Goal: Task Accomplishment & Management: Complete application form

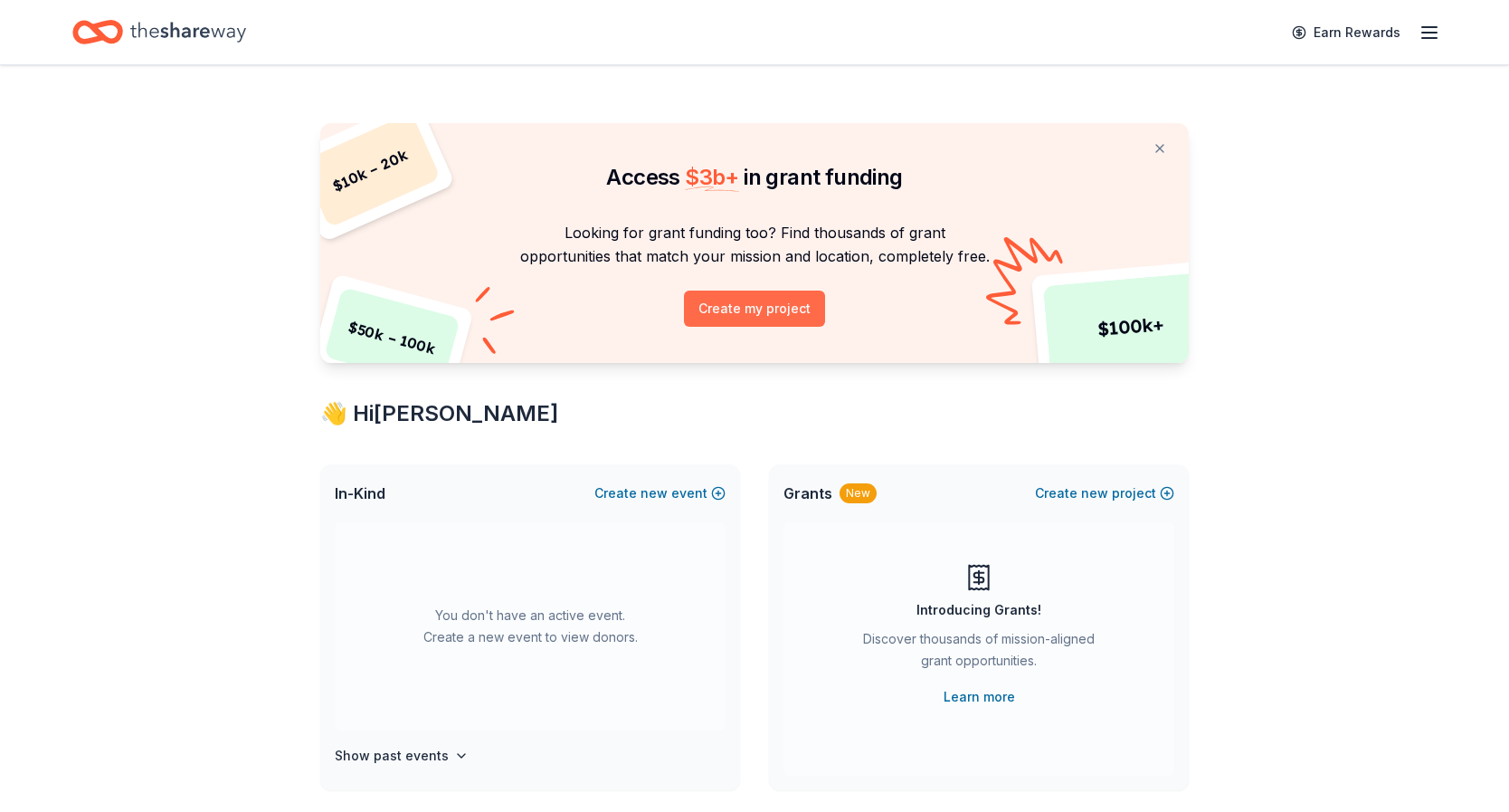
click at [730, 306] on button "Create my project" at bounding box center [754, 308] width 141 height 36
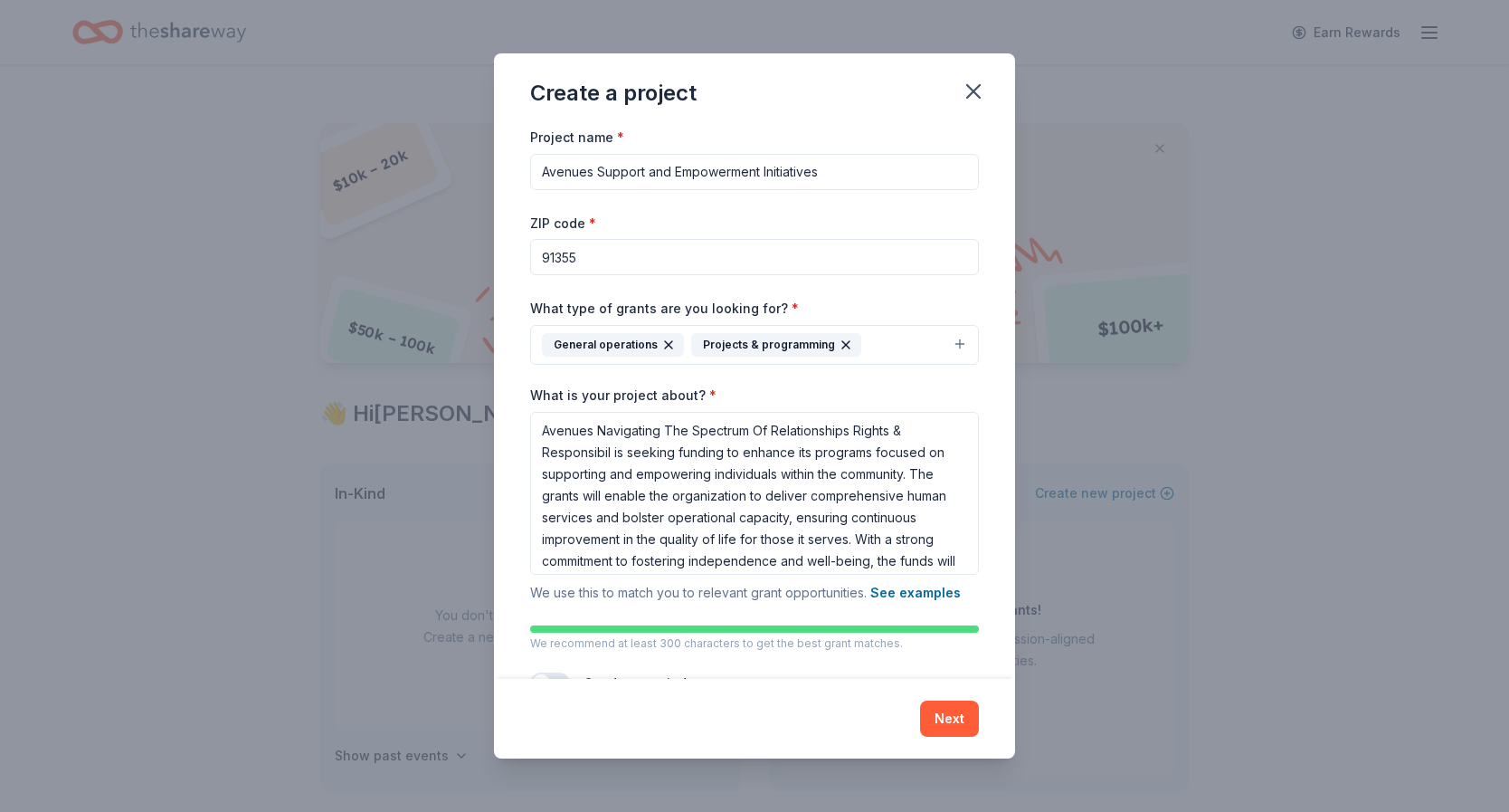
drag, startPoint x: 832, startPoint y: 173, endPoint x: 599, endPoint y: 175, distance: 233.0
click at [599, 175] on input "Avenues Support and Empowerment Initiatives" at bounding box center [754, 172] width 449 height 36
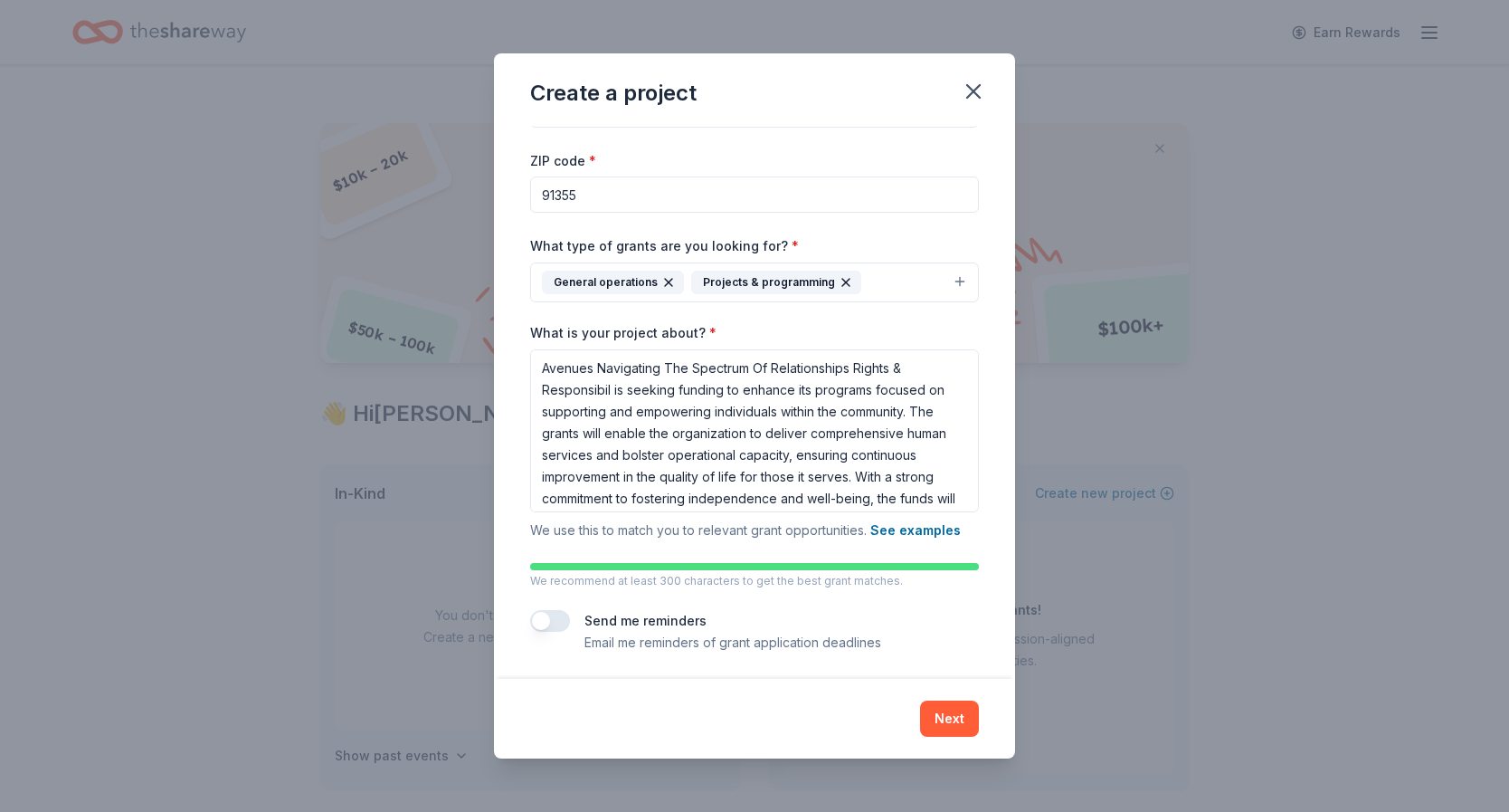
scroll to position [65, 0]
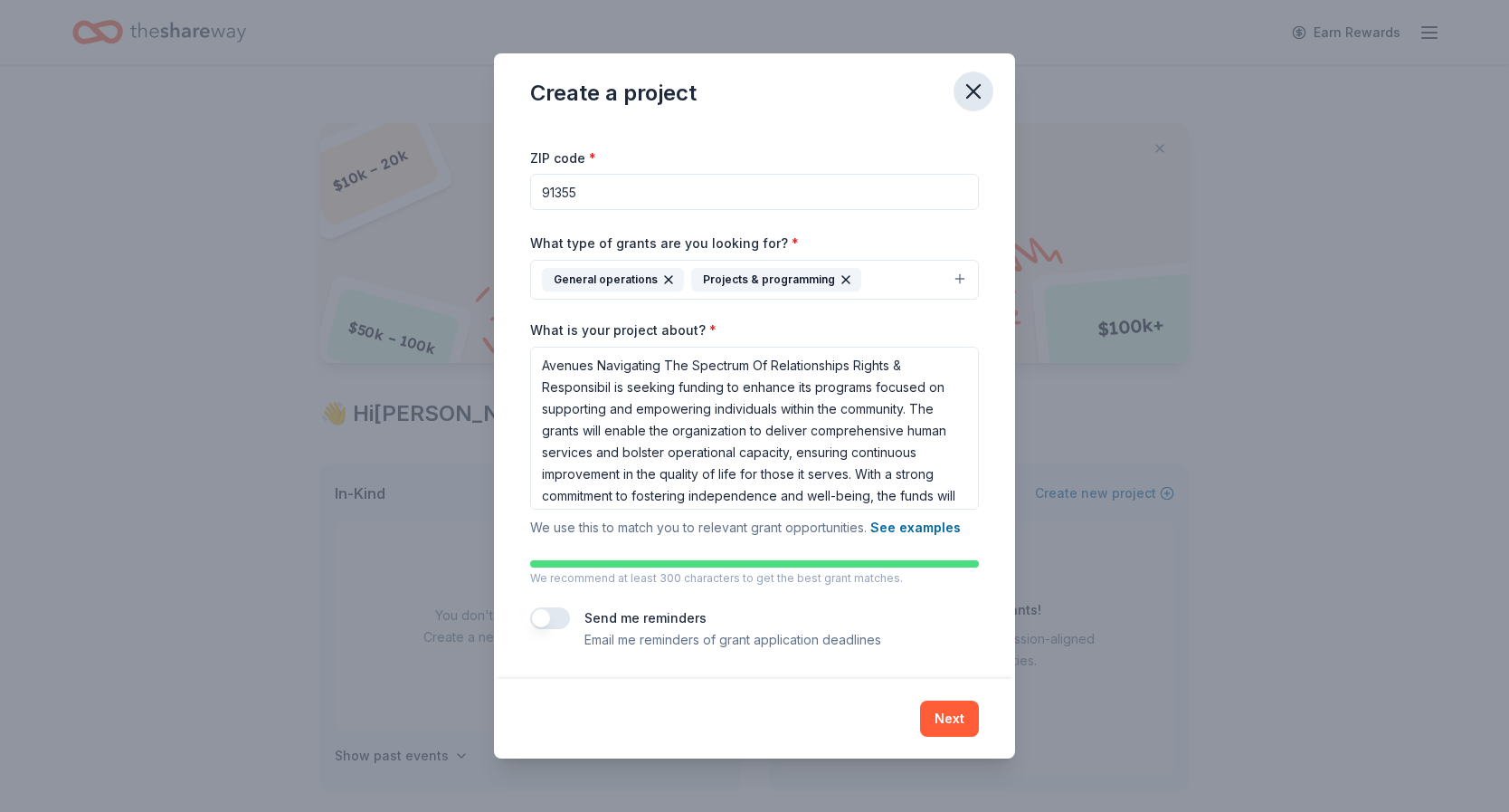
type input "Avenues SLS Silent Auction 2025"
click at [972, 88] on icon "button" at bounding box center [973, 91] width 25 height 25
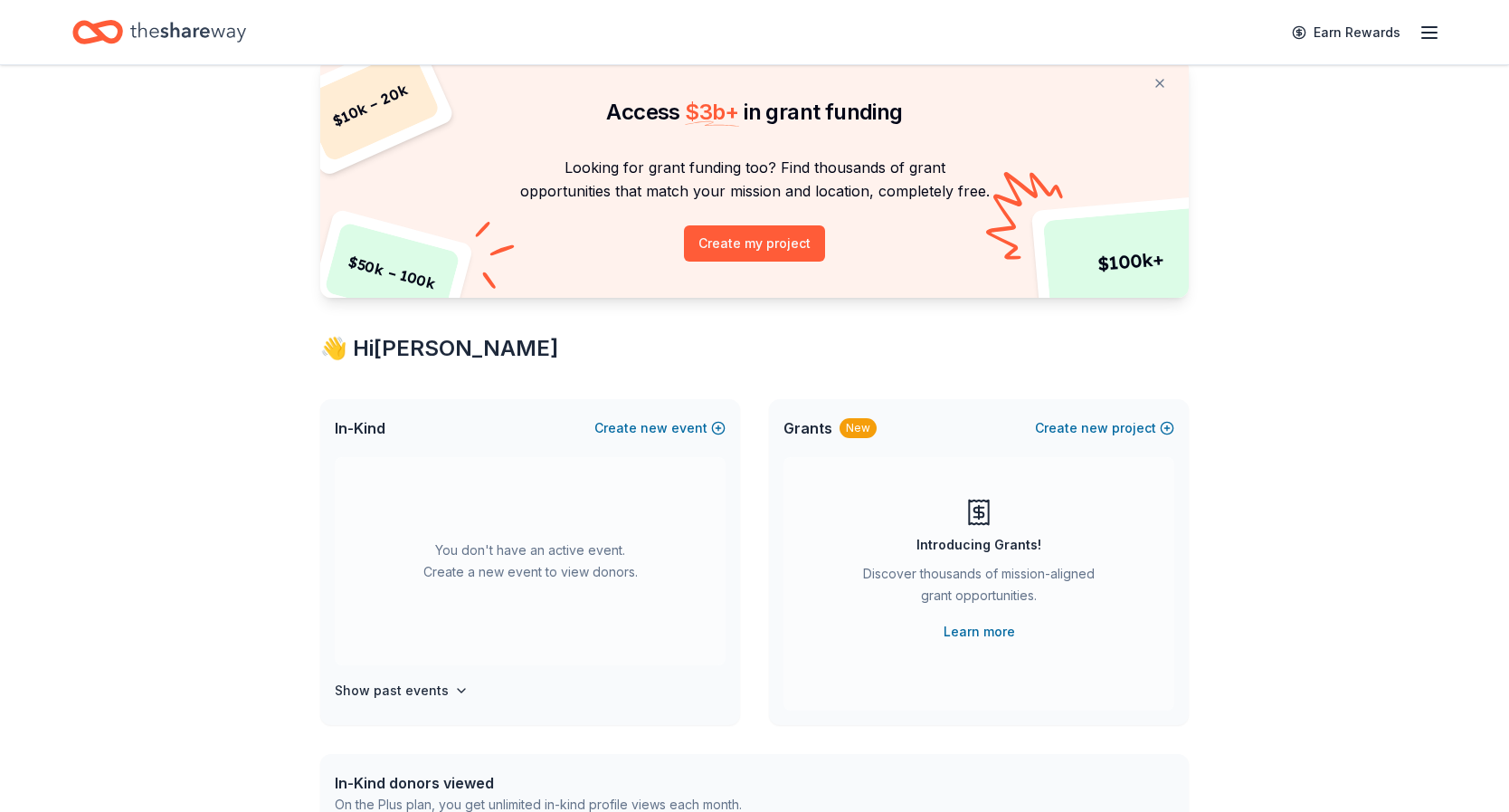
scroll to position [76, 0]
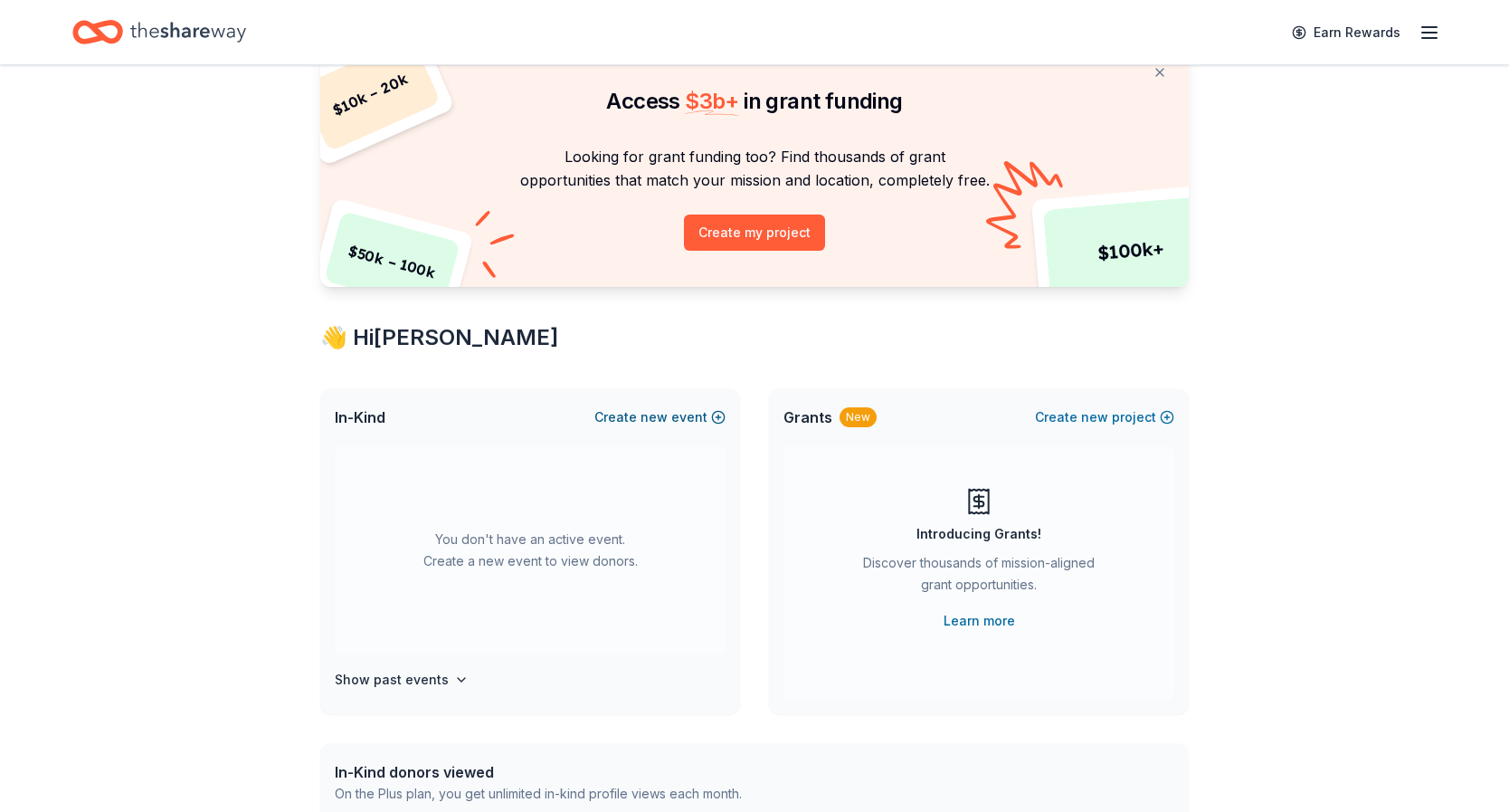
click at [676, 416] on button "Create new event" at bounding box center [660, 417] width 131 height 21
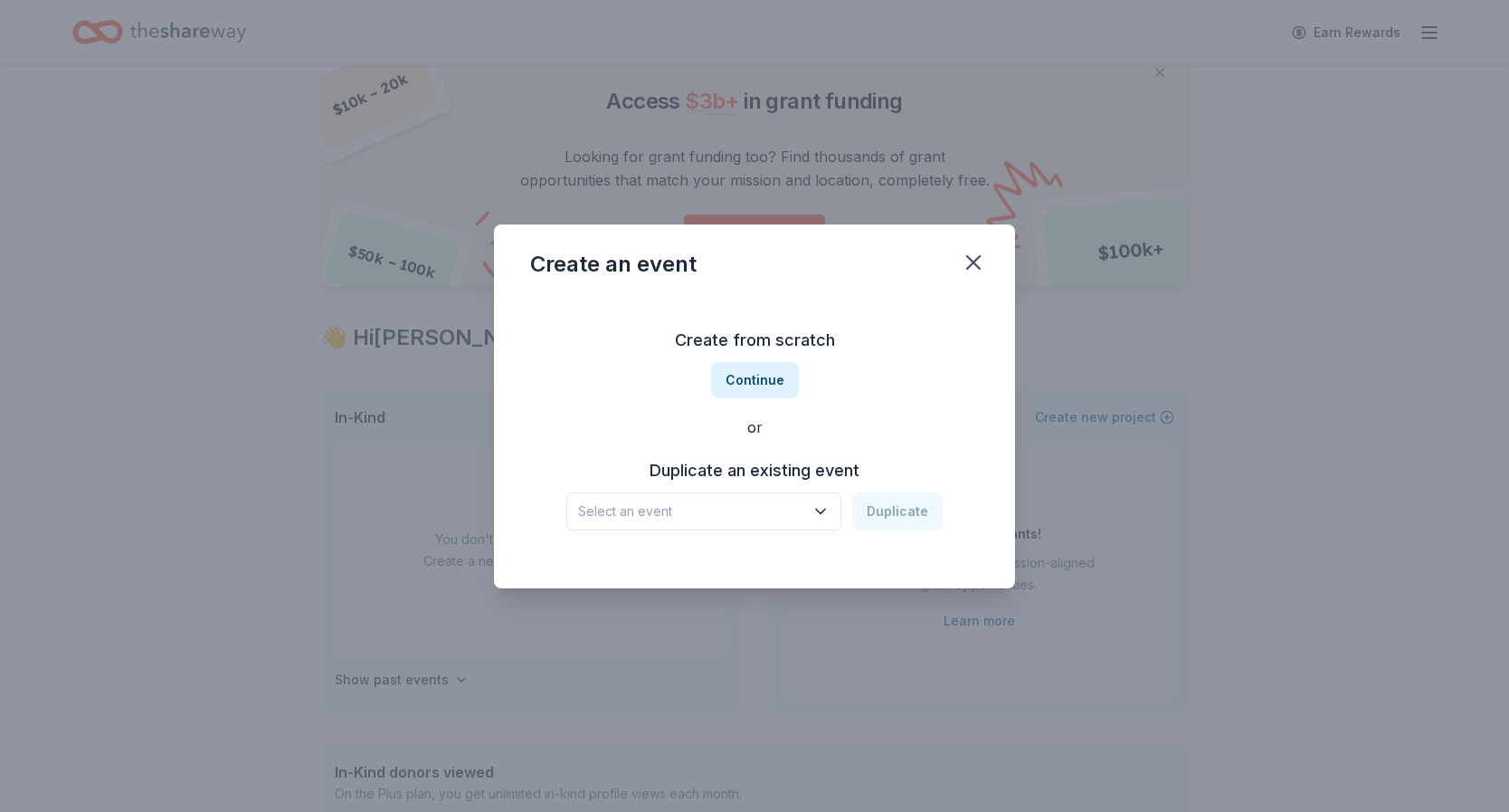
click at [723, 514] on span "Select an event" at bounding box center [691, 510] width 226 height 21
click at [710, 556] on div "2024 Online Holiday Auction" at bounding box center [677, 559] width 182 height 21
click at [890, 512] on button "Duplicate" at bounding box center [896, 510] width 90 height 38
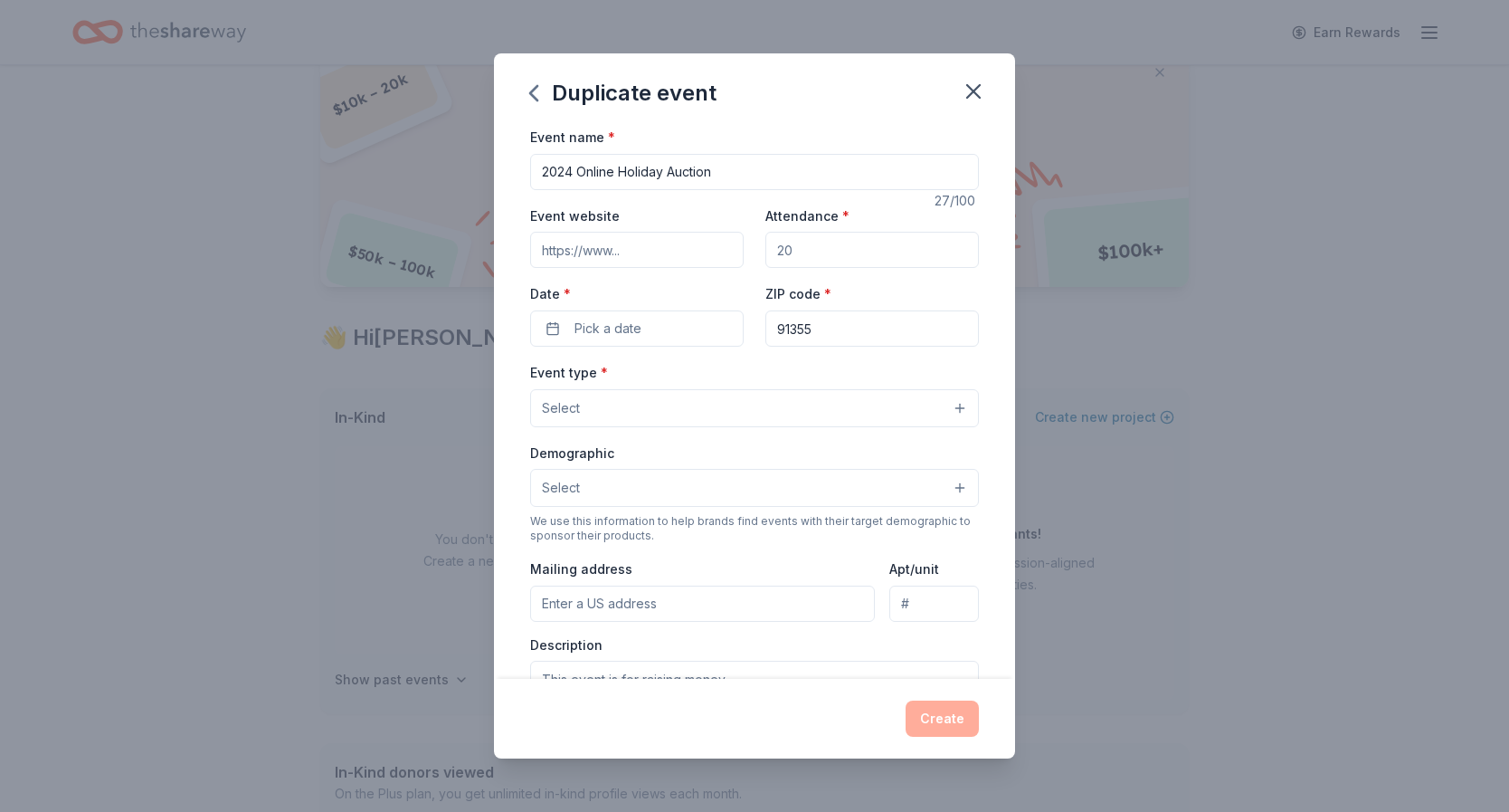
click at [573, 176] on input "2024 Online Holiday Auction" at bounding box center [754, 172] width 449 height 36
type input "2025 Online Holiday Auction"
click at [621, 250] on input "Event website" at bounding box center [637, 250] width 213 height 36
click at [803, 251] on input "Attendance *" at bounding box center [872, 250] width 213 height 36
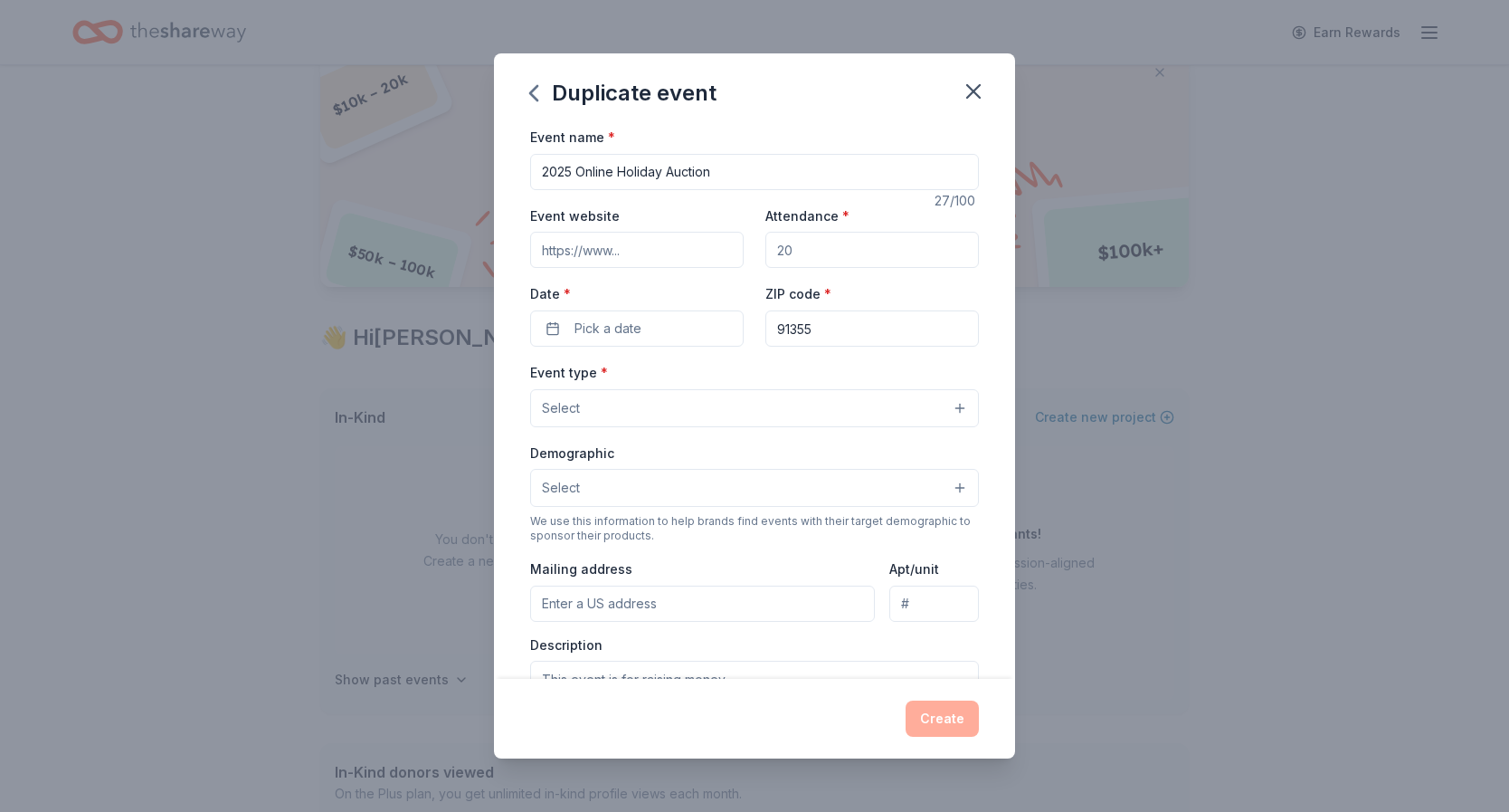
click at [793, 251] on input "Attendance *" at bounding box center [872, 250] width 213 height 36
type input "200"
click at [705, 325] on button "Pick a date" at bounding box center [637, 328] width 213 height 36
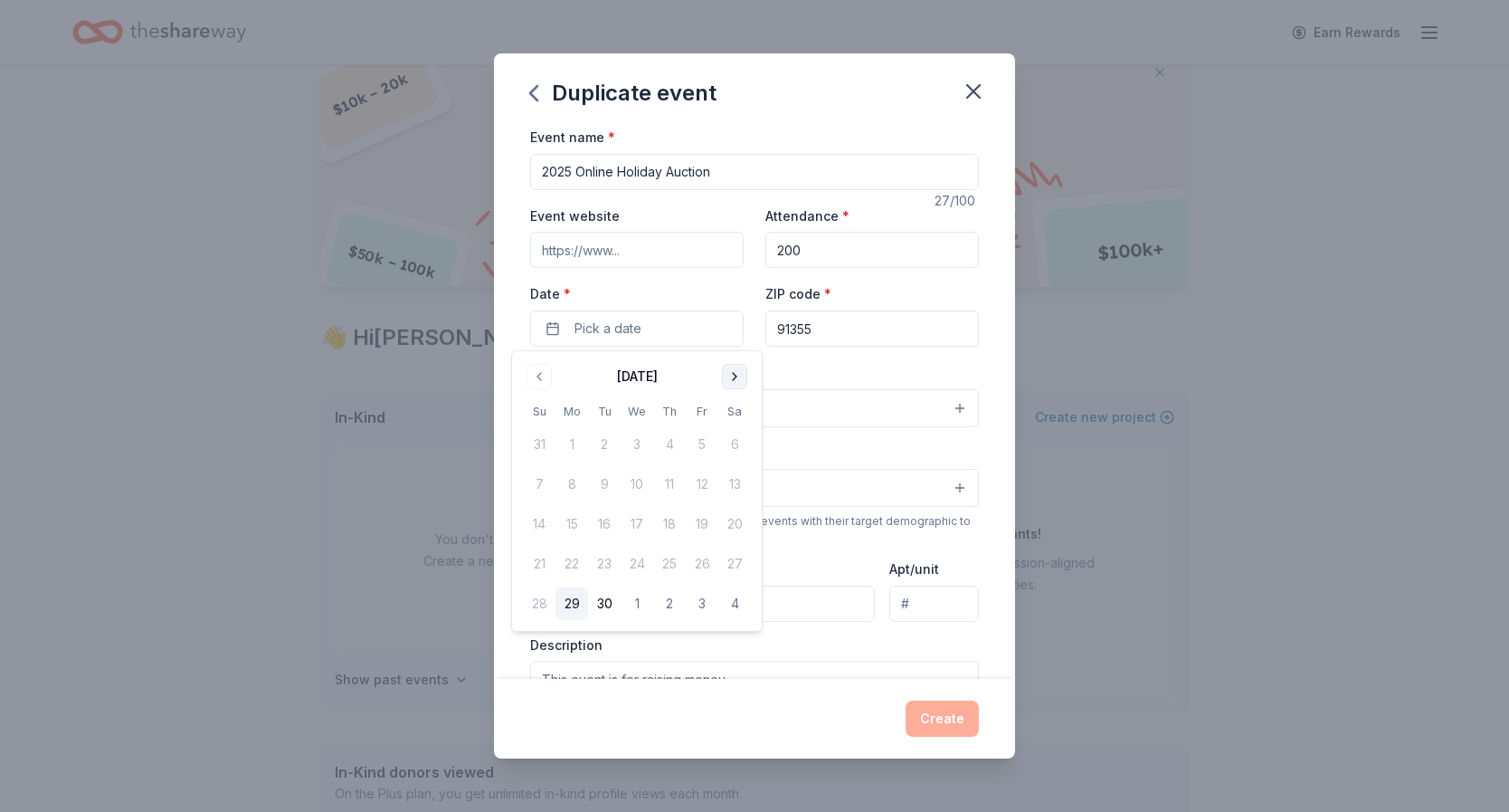
click at [733, 375] on button "Go to next month" at bounding box center [734, 376] width 25 height 25
click at [606, 443] on button "2" at bounding box center [604, 444] width 32 height 32
click at [996, 357] on div "Event name * 2025 Online Holiday Auction 27 /100 Event website Attendance * 200…" at bounding box center [754, 403] width 522 height 553
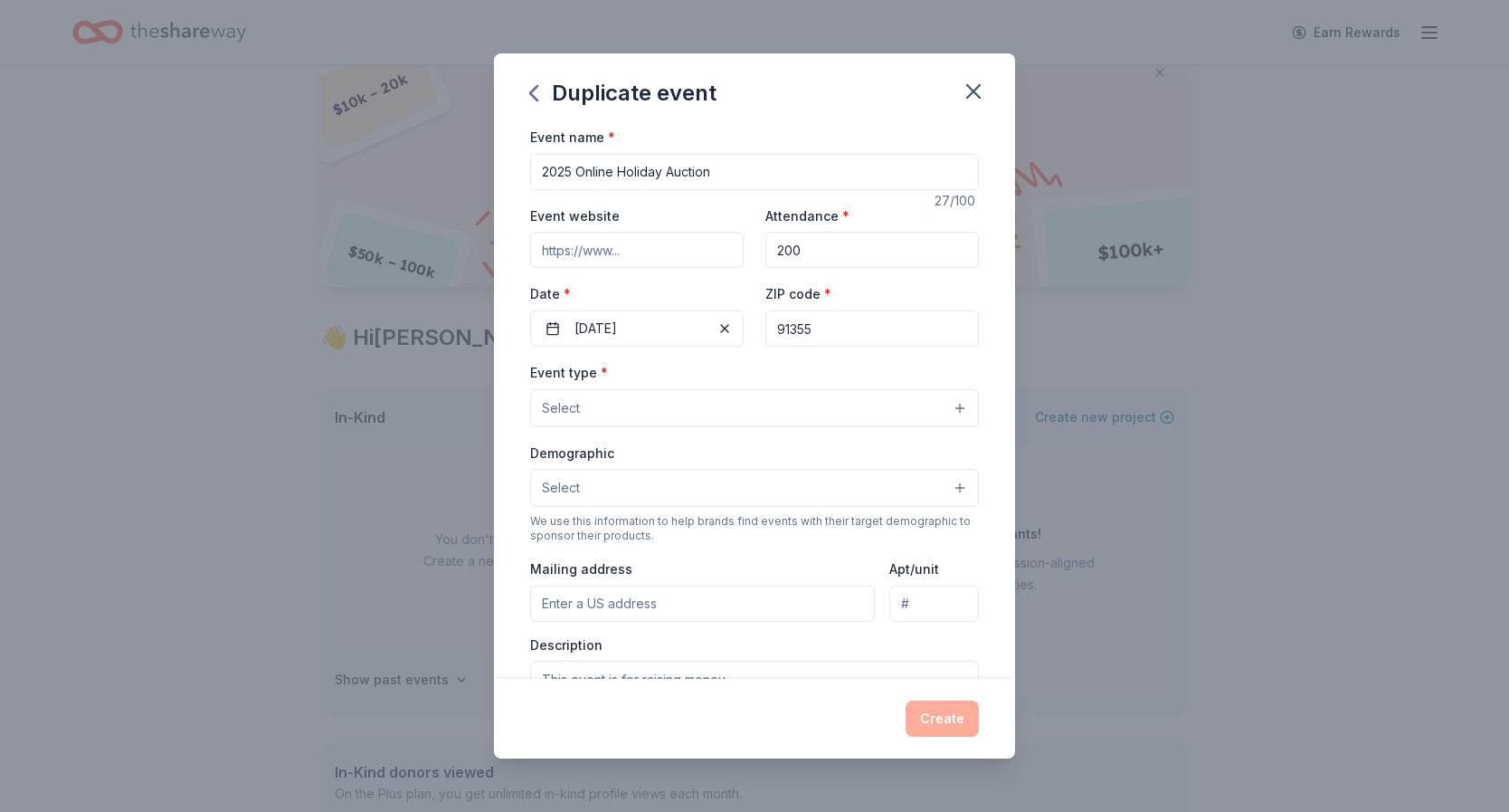
click at [806, 403] on button "Select" at bounding box center [754, 407] width 449 height 38
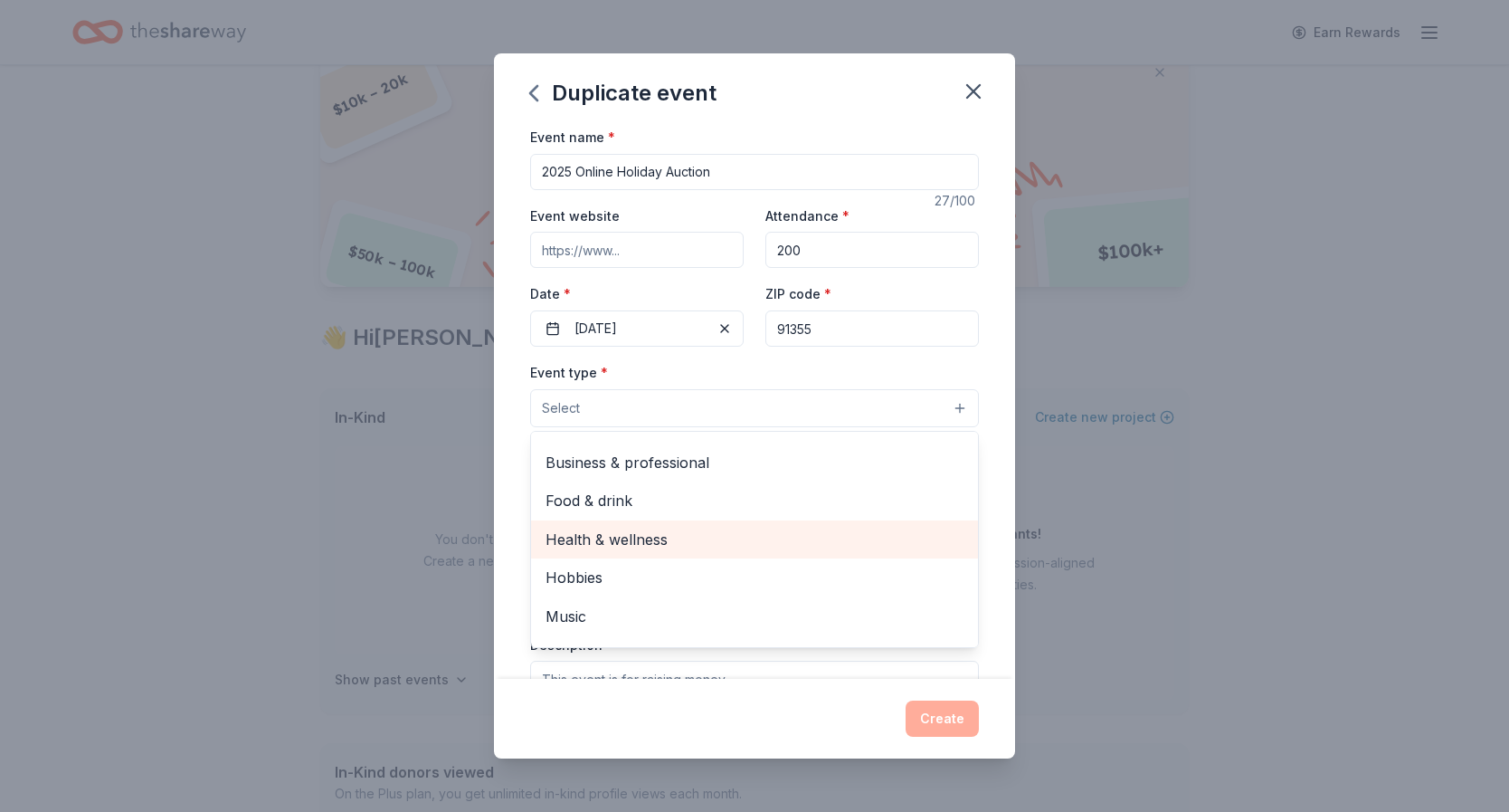
scroll to position [0, 0]
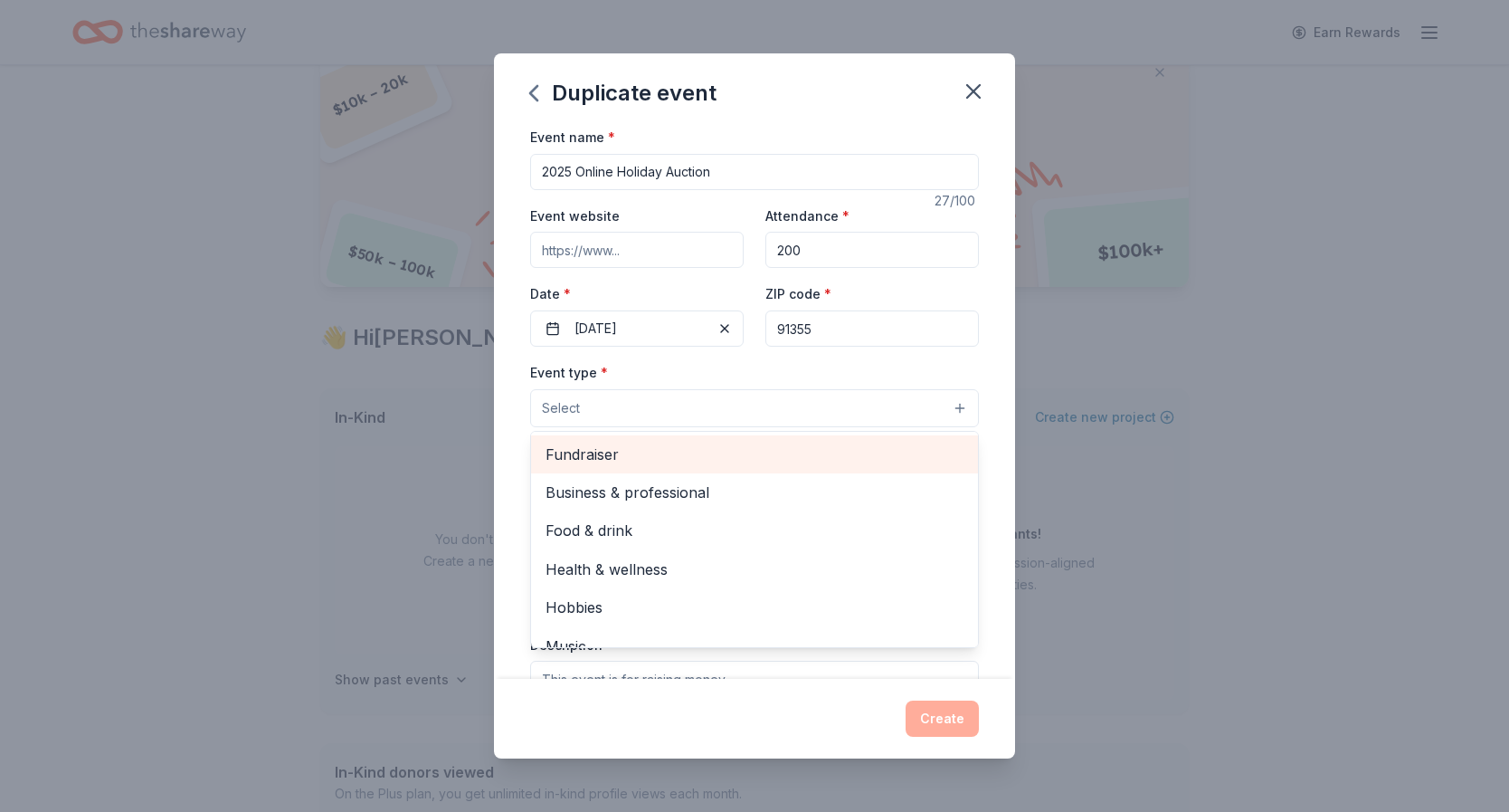
click at [616, 455] on span "Fundraiser" at bounding box center [754, 454] width 418 height 23
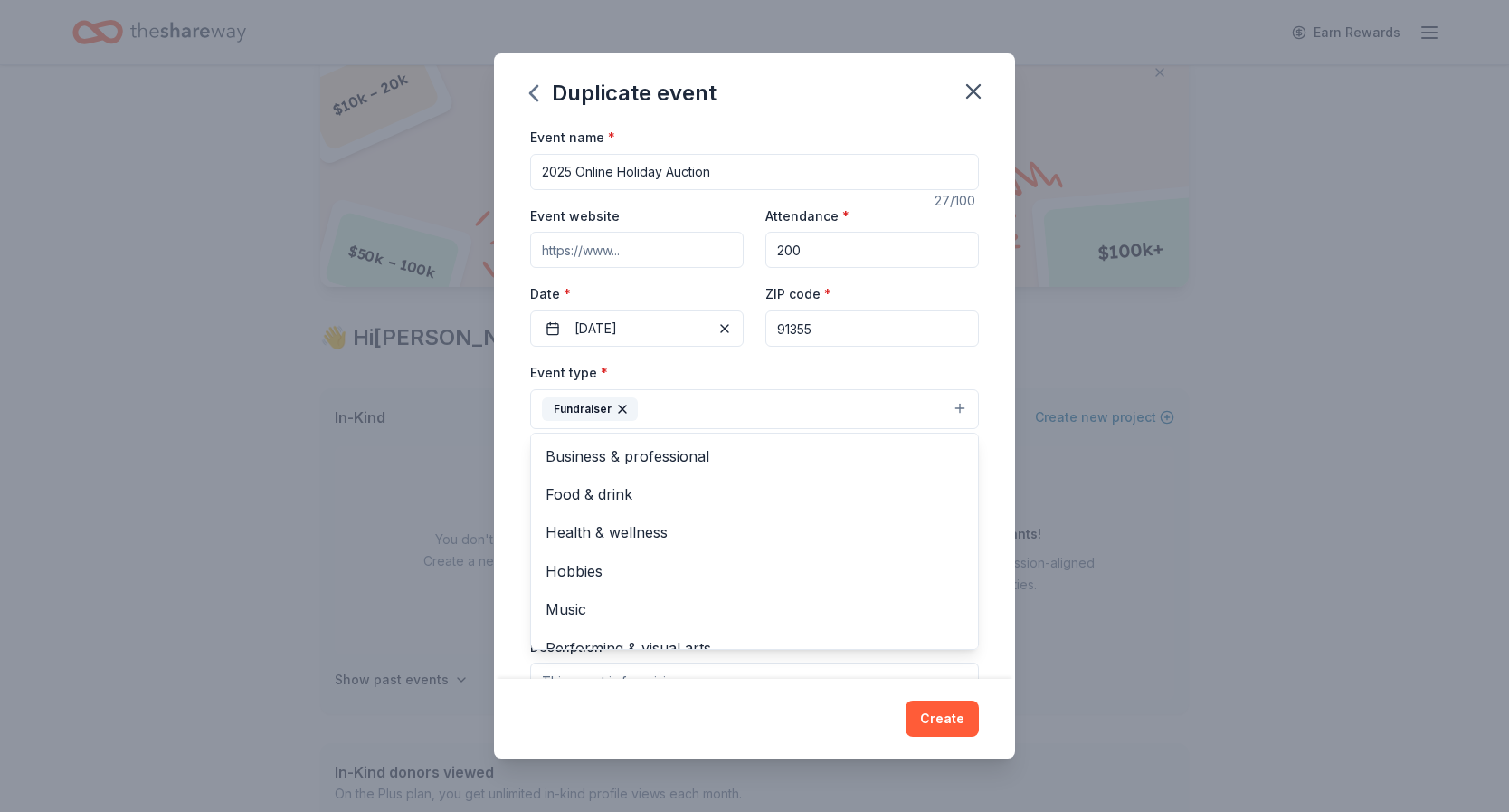
click at [1012, 458] on div "Event name * 2025 Online Holiday Auction 27 /100 Event website Attendance * 200…" at bounding box center [754, 403] width 522 height 553
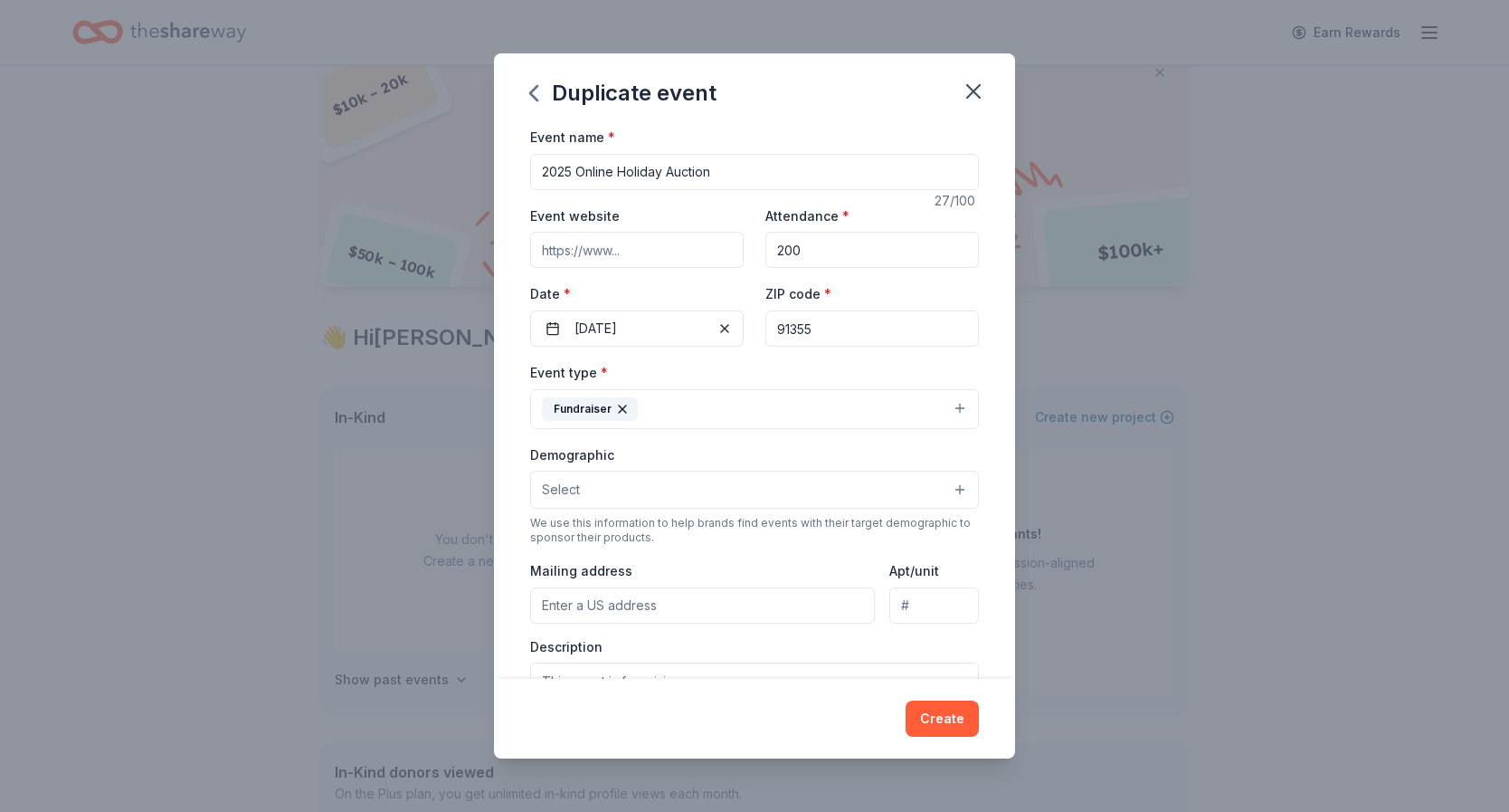
click at [820, 482] on button "Select" at bounding box center [754, 489] width 449 height 38
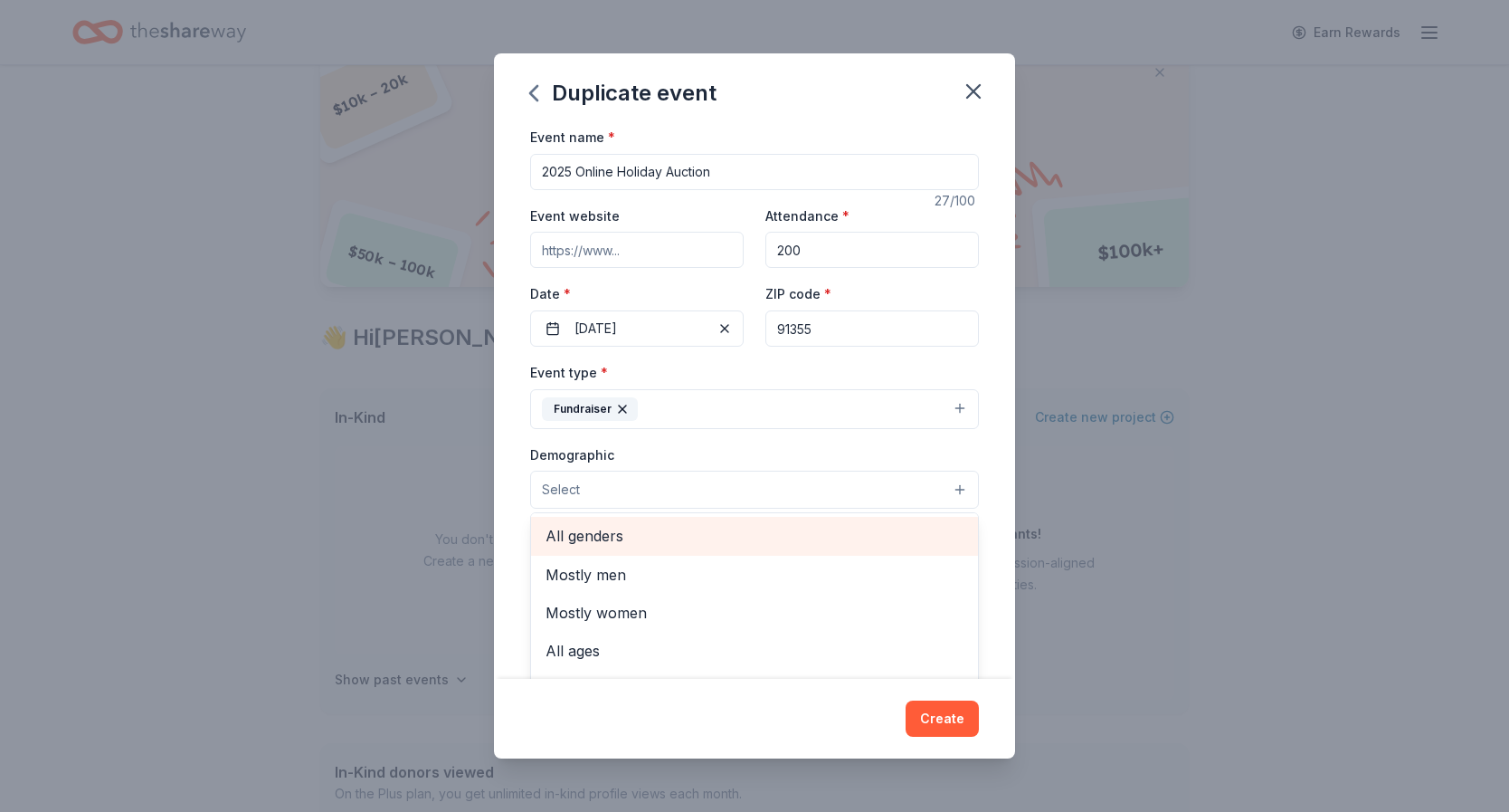
click at [671, 536] on span "All genders" at bounding box center [754, 535] width 418 height 23
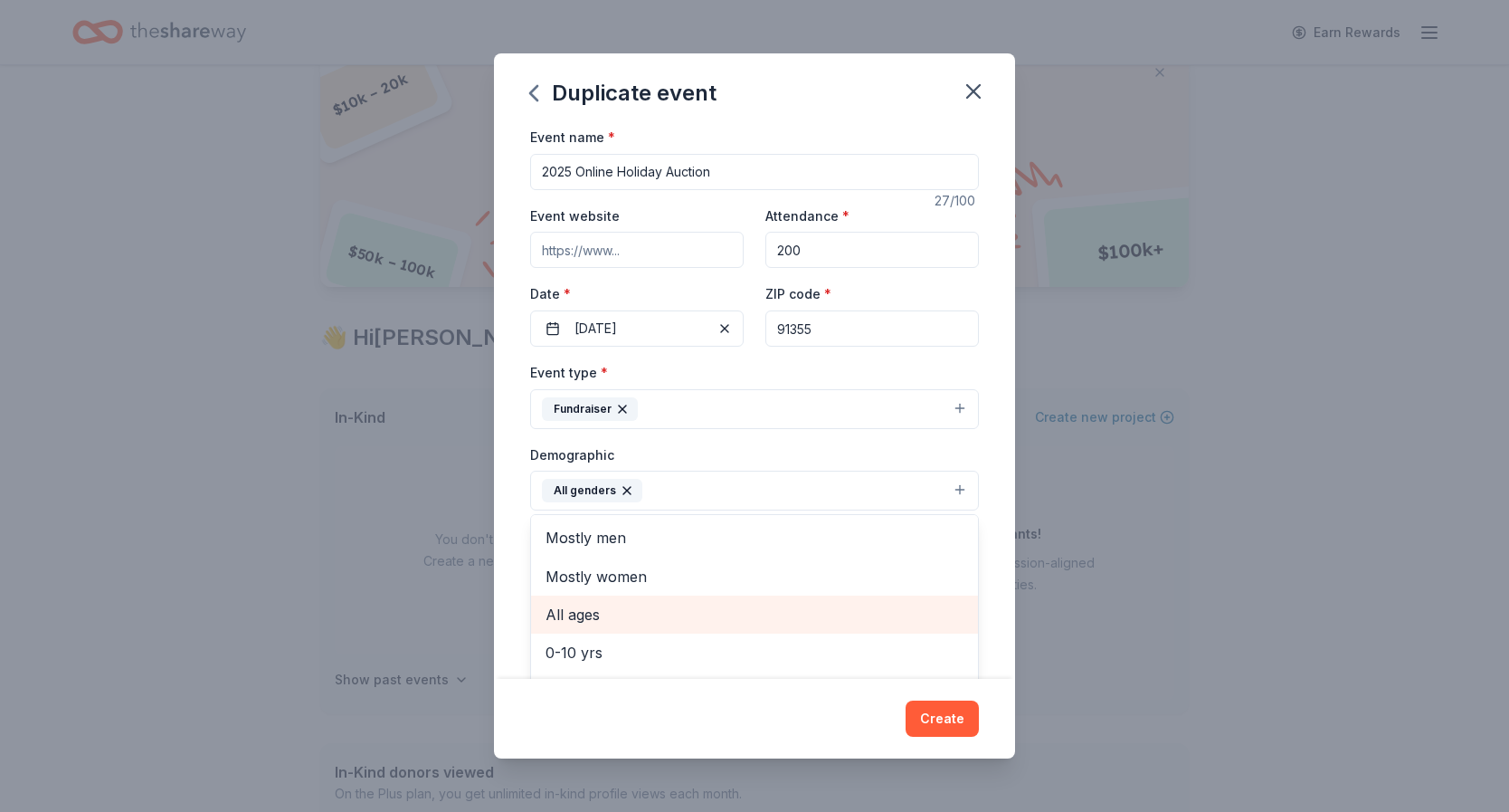
click at [658, 606] on span "All ages" at bounding box center [754, 613] width 418 height 23
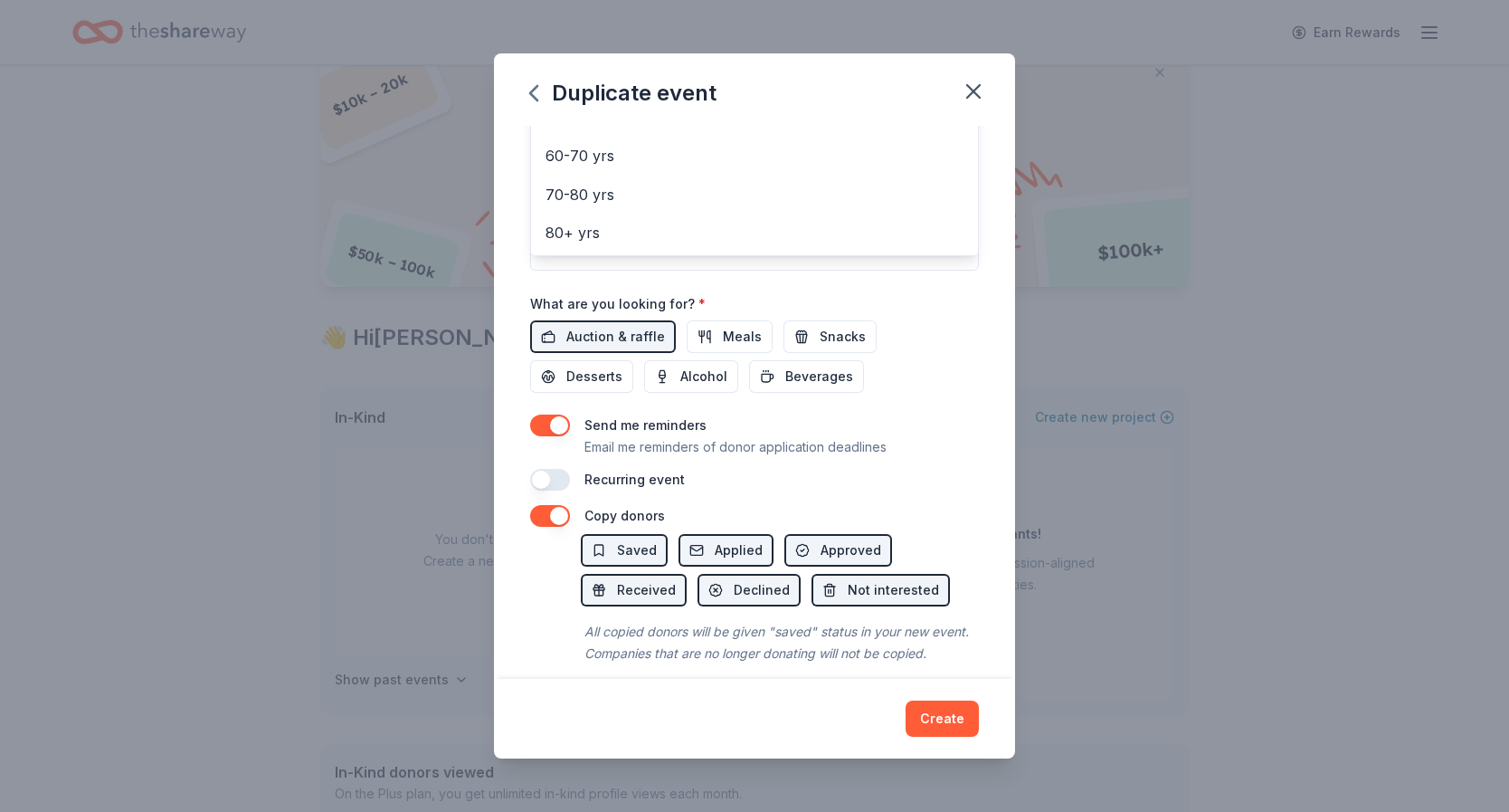
scroll to position [493, 0]
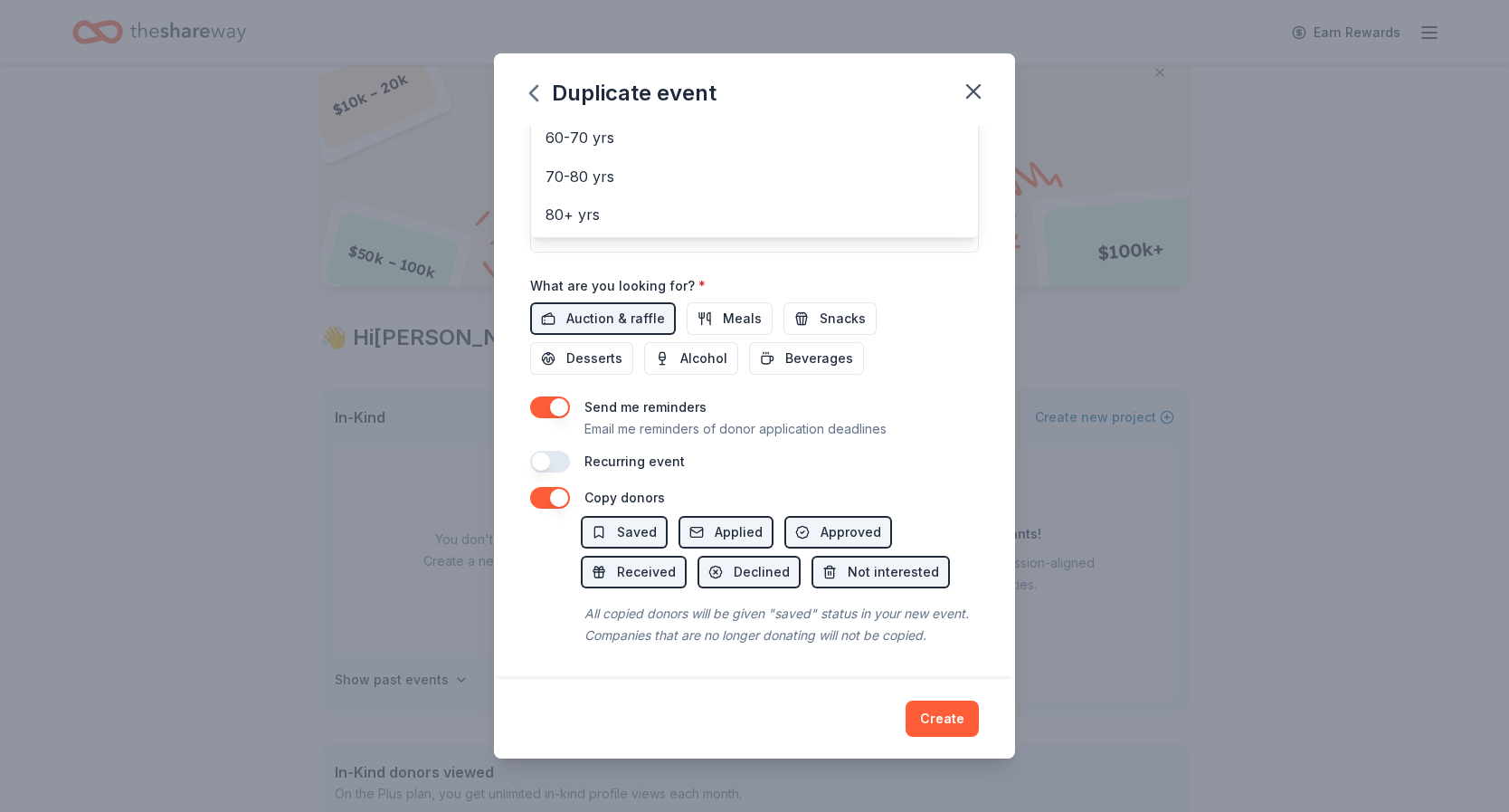
click at [953, 720] on div "Duplicate event Event name * 2025 Online Holiday Auction 27 /100 Event website …" at bounding box center [754, 406] width 522 height 704
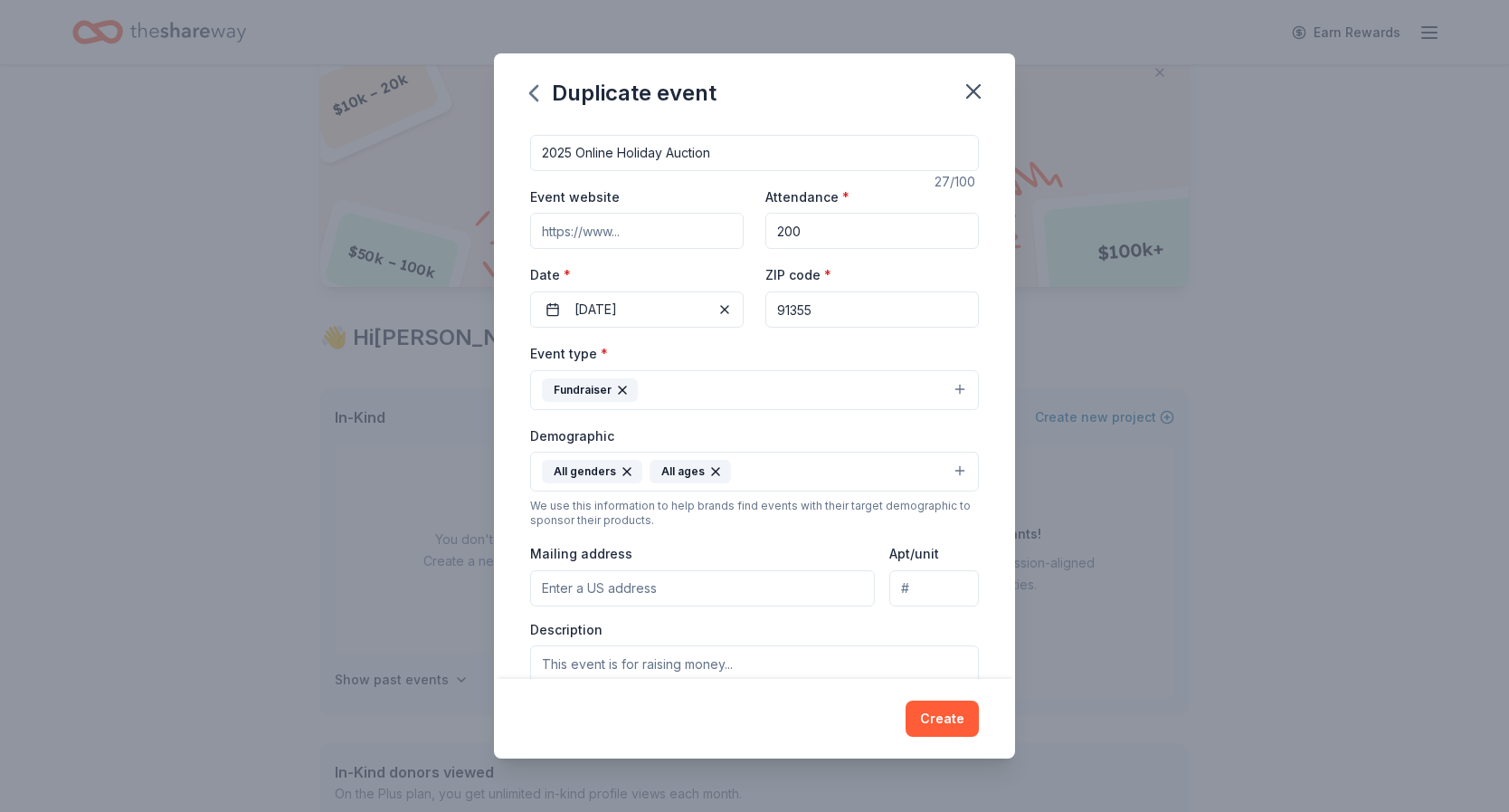
scroll to position [0, 0]
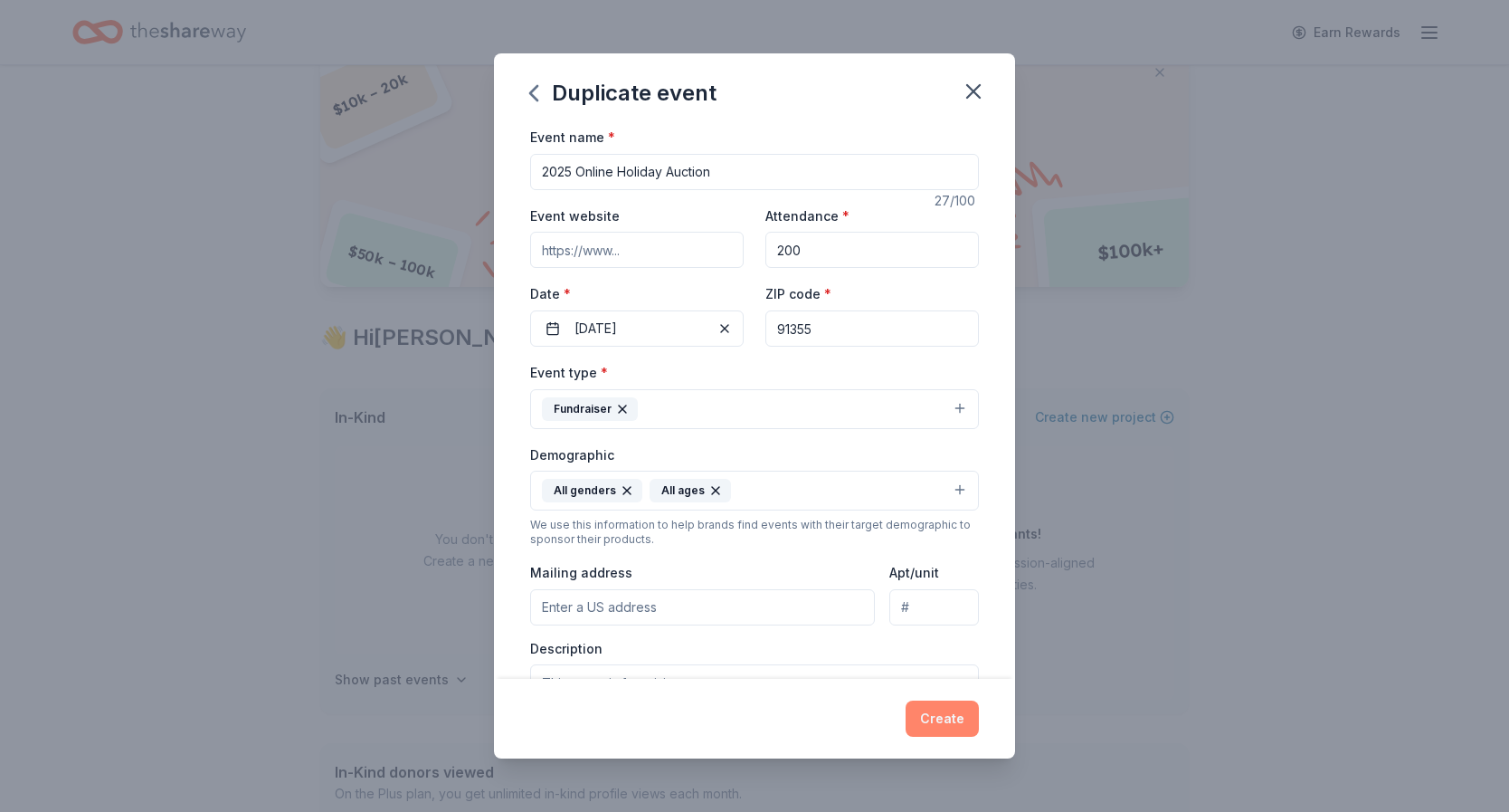
click at [952, 719] on button "Create" at bounding box center [942, 718] width 73 height 36
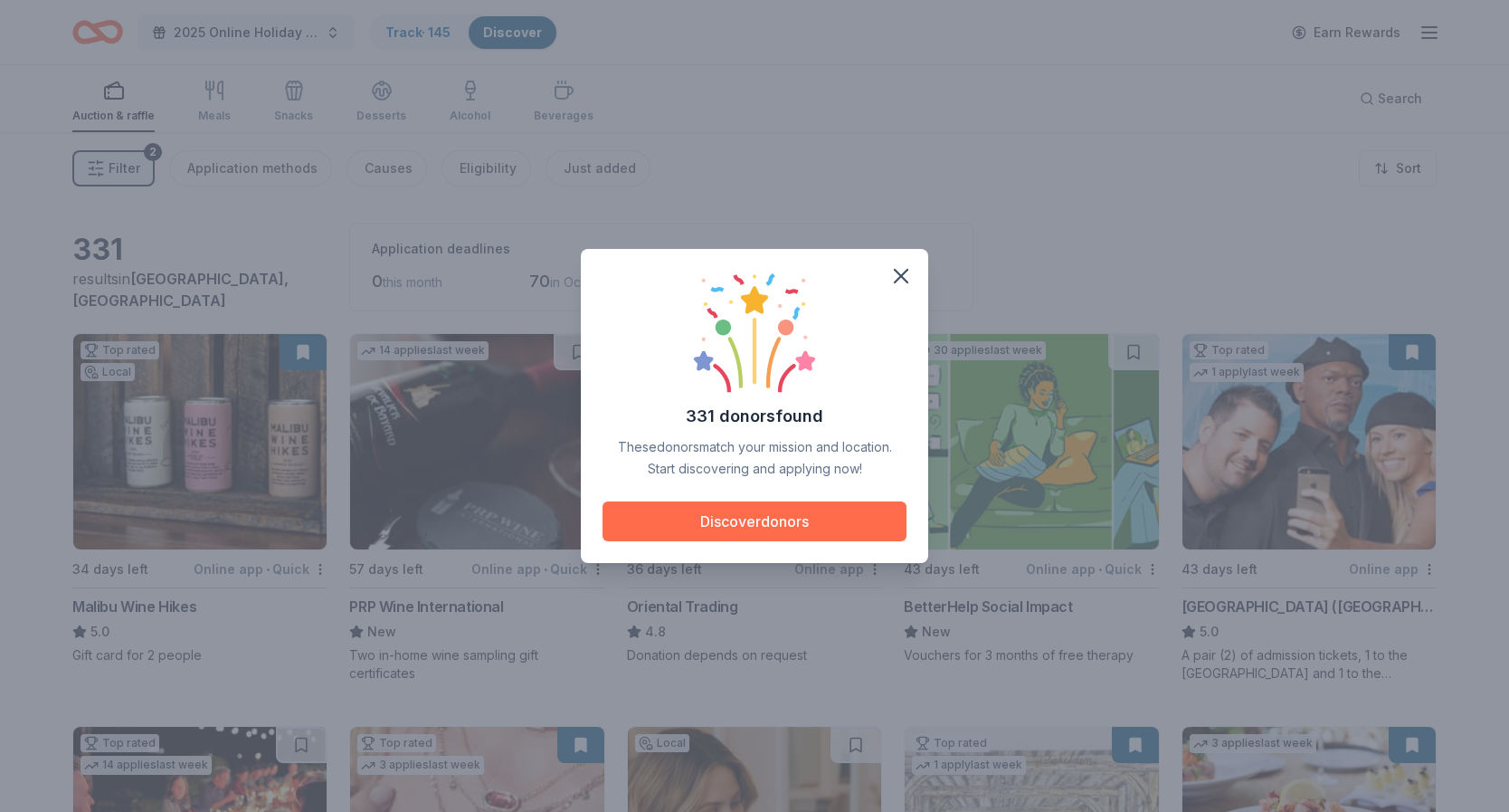
click at [741, 521] on button "Discover donors" at bounding box center [754, 521] width 304 height 40
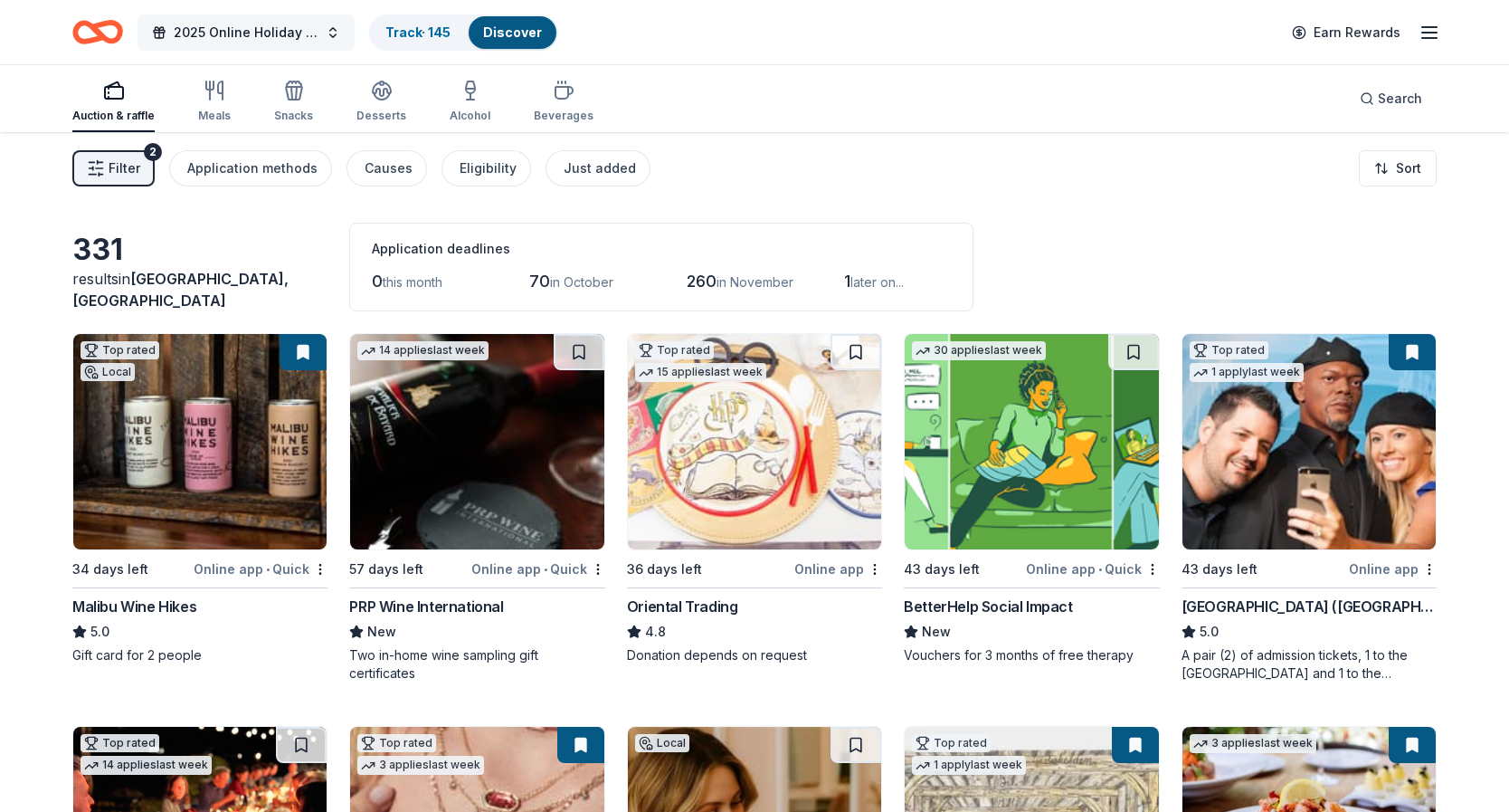
click at [268, 32] on span "2025 Online Holiday Auction" at bounding box center [246, 32] width 145 height 21
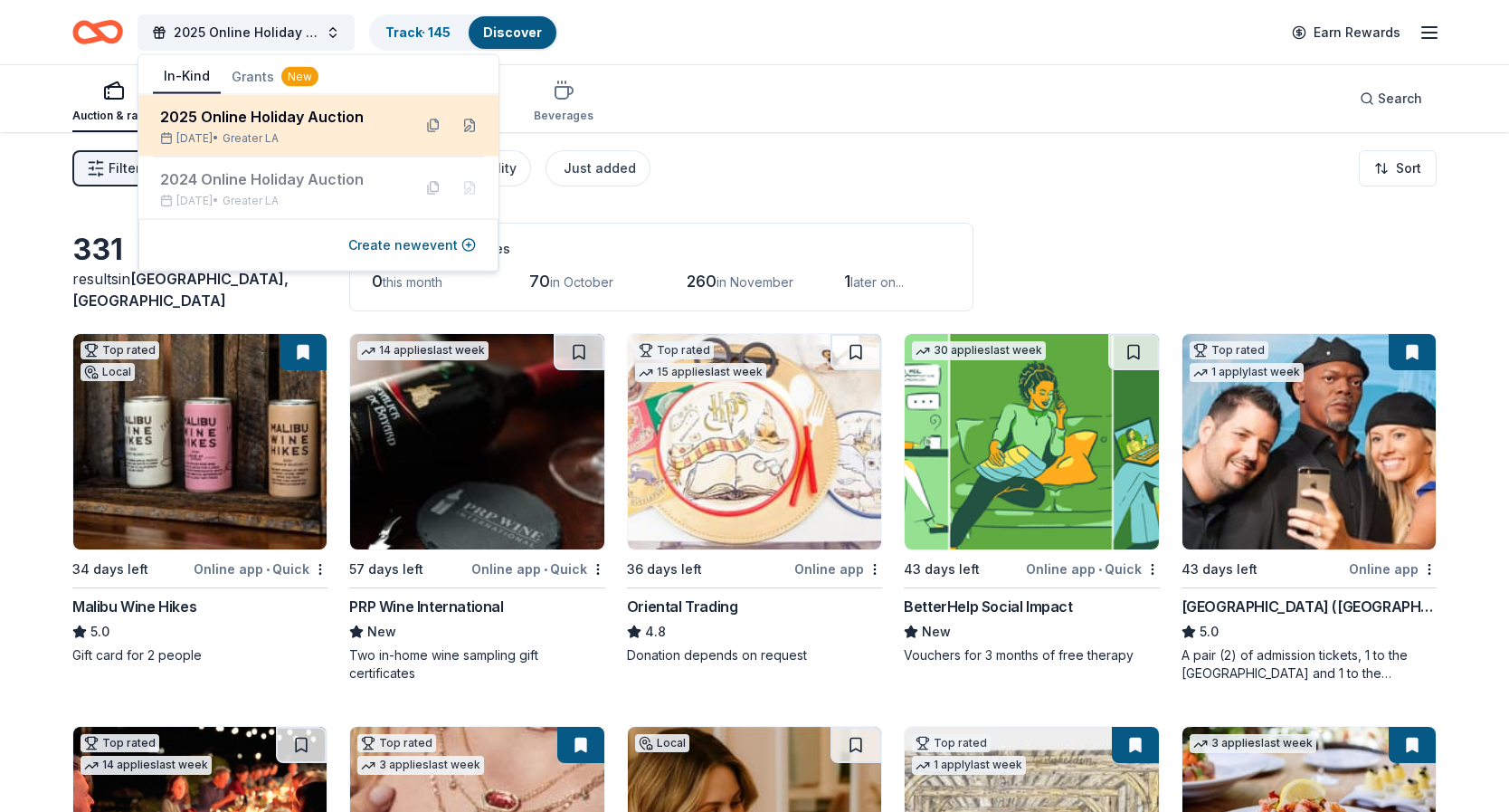
click at [261, 119] on div "2025 Online Holiday Auction" at bounding box center [278, 116] width 237 height 21
